Goal: Book appointment/travel/reservation

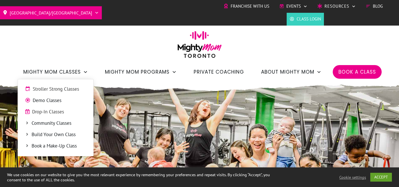
click at [80, 90] on span "Stroller Strong Classes" at bounding box center [59, 89] width 53 height 7
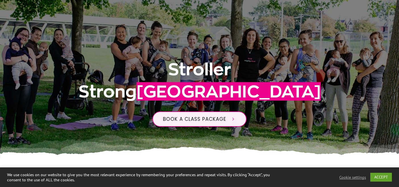
scroll to position [101, 0]
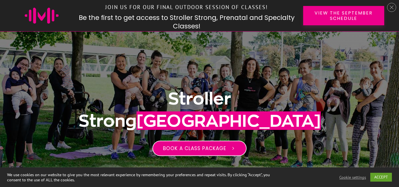
click at [220, 153] on link "Book a class package" at bounding box center [199, 148] width 94 height 15
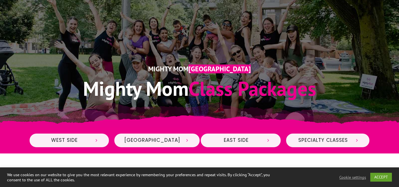
scroll to position [128, 0]
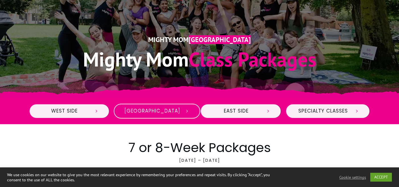
click at [146, 110] on span "[GEOGRAPHIC_DATA]" at bounding box center [152, 111] width 56 height 6
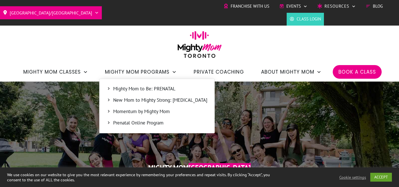
click at [157, 111] on span "Momentum by Mighty Mom" at bounding box center [160, 111] width 94 height 7
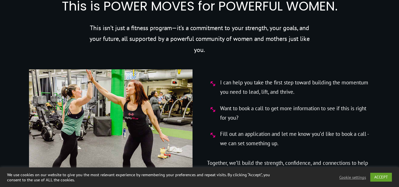
scroll to position [2090, 0]
